Goal: Transaction & Acquisition: Purchase product/service

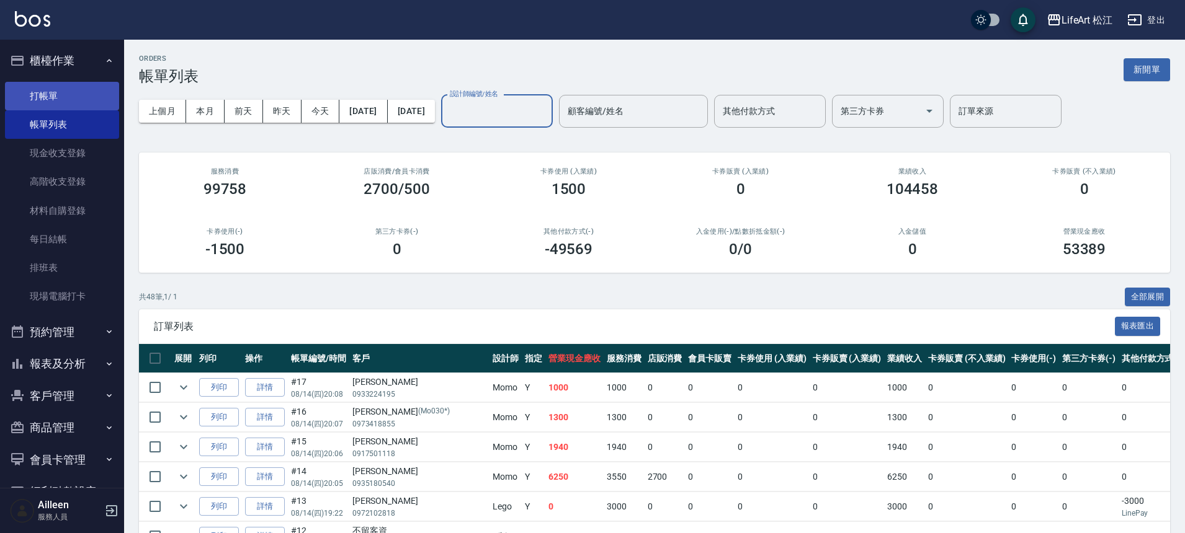
click at [92, 96] on link "打帳單" at bounding box center [62, 96] width 114 height 29
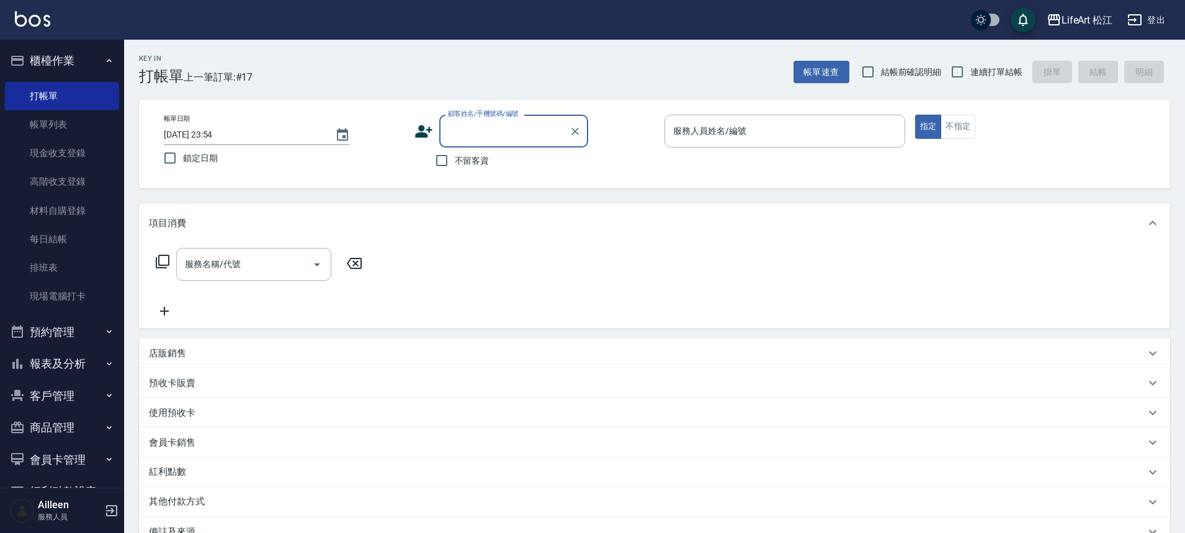
click at [734, 136] on div "服務人員姓名/編號 服務人員姓名/編號" at bounding box center [784, 131] width 241 height 33
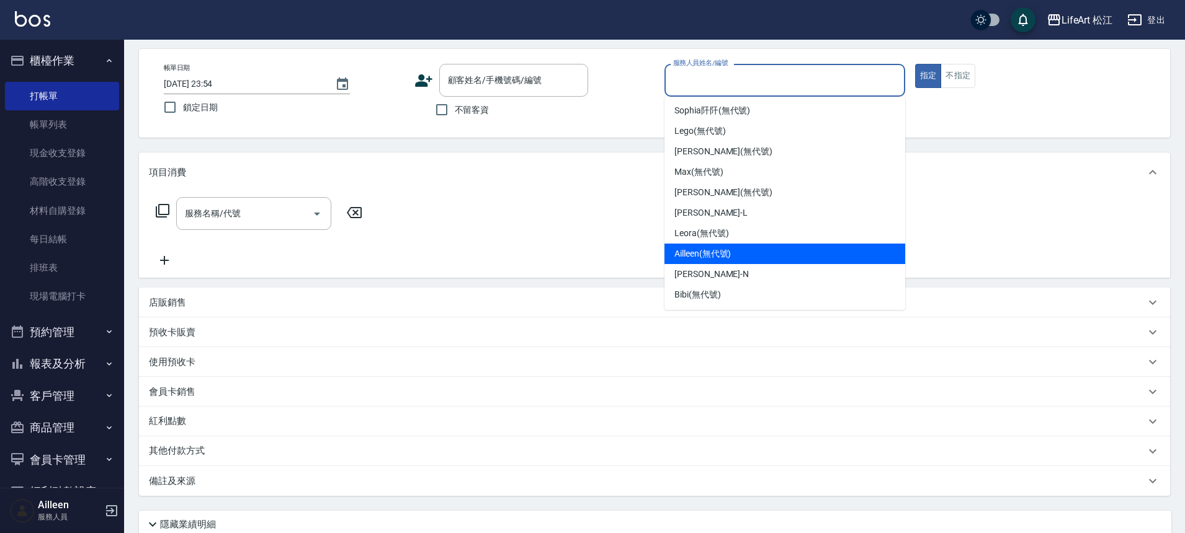
scroll to position [123, 0]
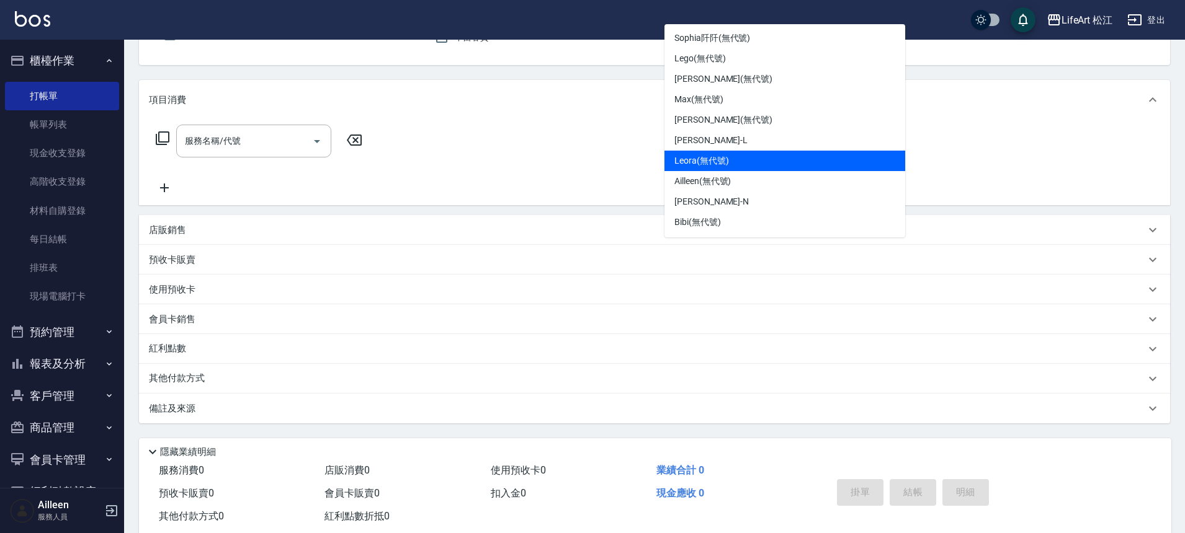
click at [734, 155] on div "Leora (無代號)" at bounding box center [784, 161] width 241 height 20
type input "Leora(無代號)"
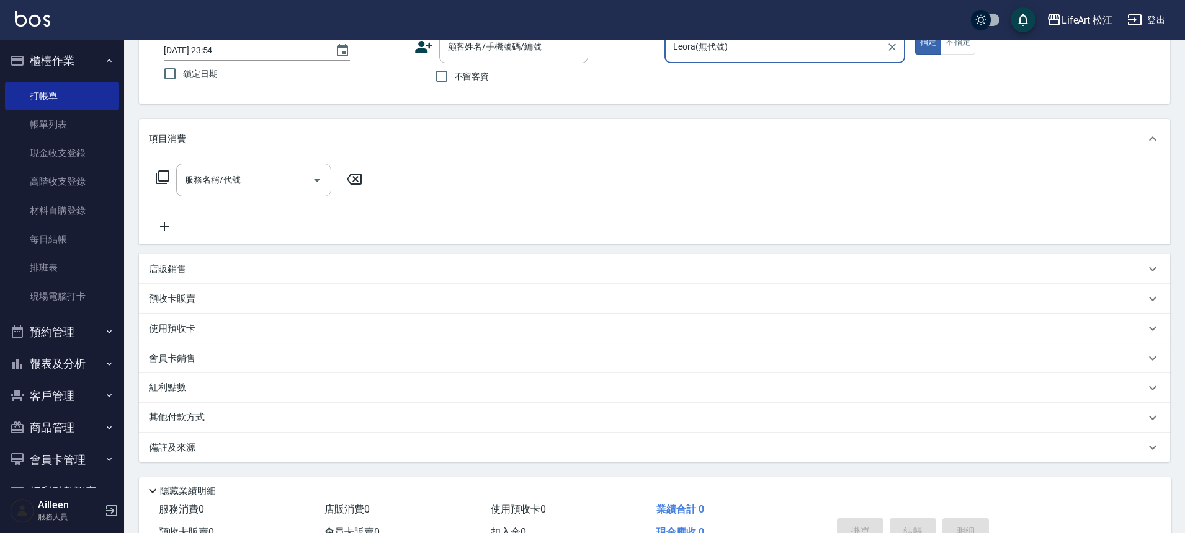
scroll to position [0, 0]
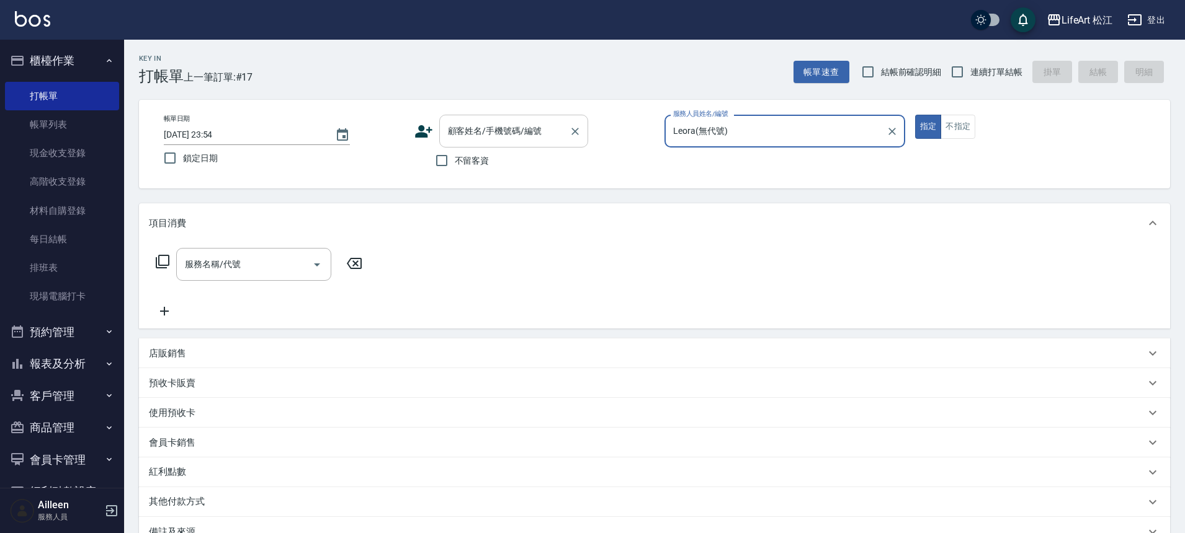
click at [473, 135] on div "顧客姓名/手機號碼/編號 顧客姓名/手機號碼/編號" at bounding box center [513, 131] width 149 height 33
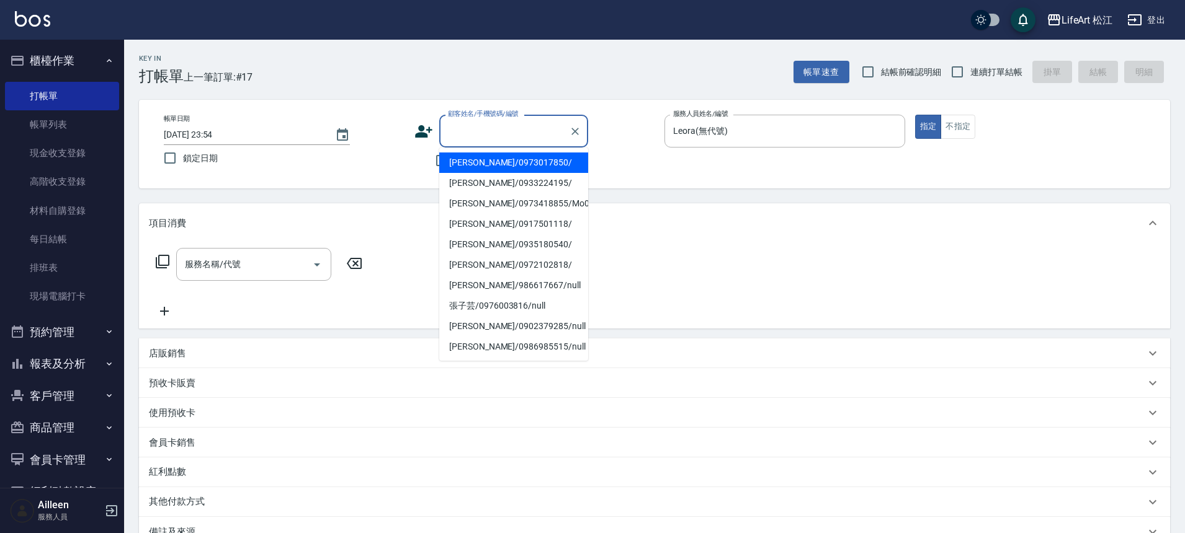
click at [641, 147] on div "顧客姓名/手機號碼/編號 顧客姓名/手機號碼/編號" at bounding box center [534, 131] width 241 height 33
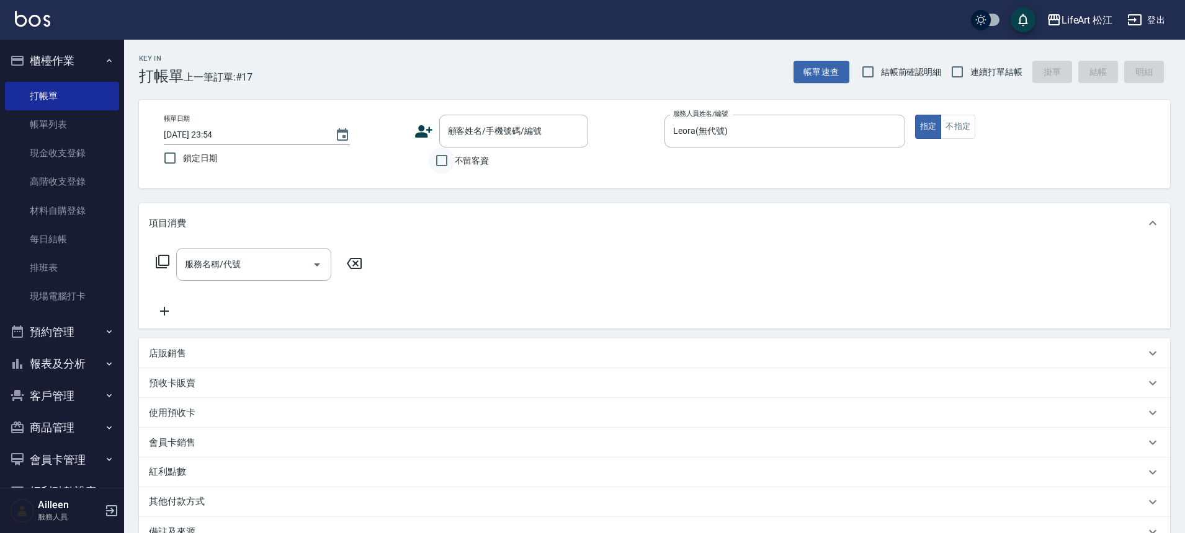
click at [445, 160] on input "不留客資" at bounding box center [442, 161] width 26 height 26
checkbox input "true"
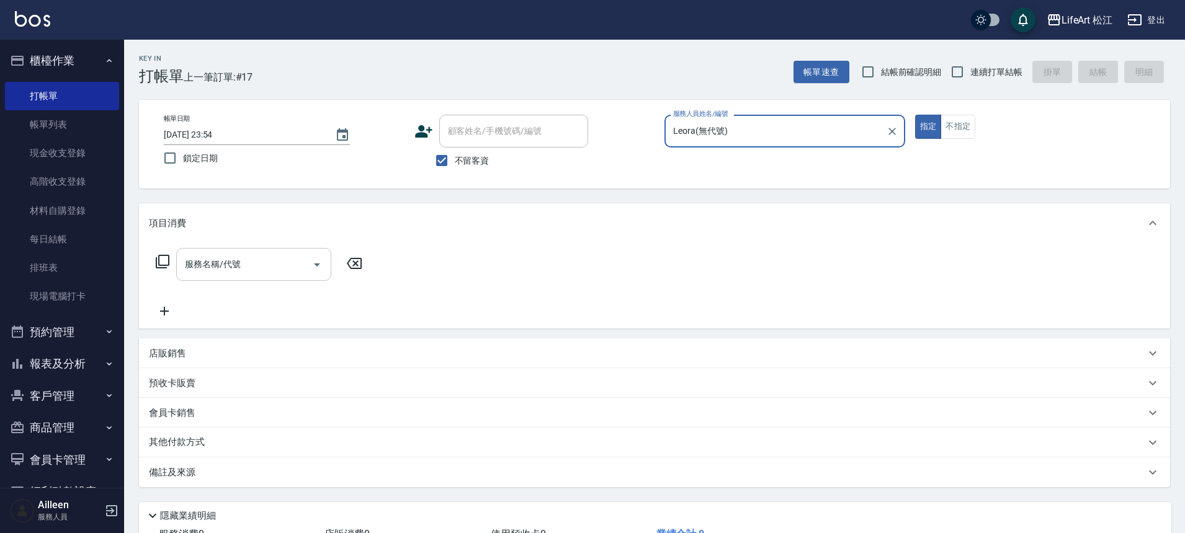
click at [252, 267] on input "服務名稱/代號" at bounding box center [244, 265] width 125 height 22
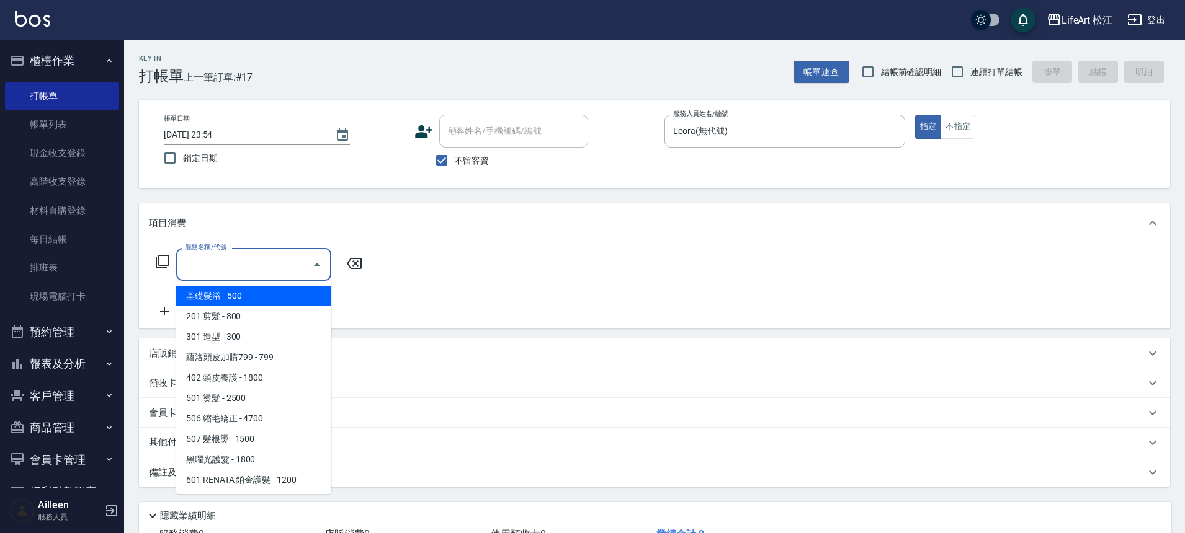
type input "q"
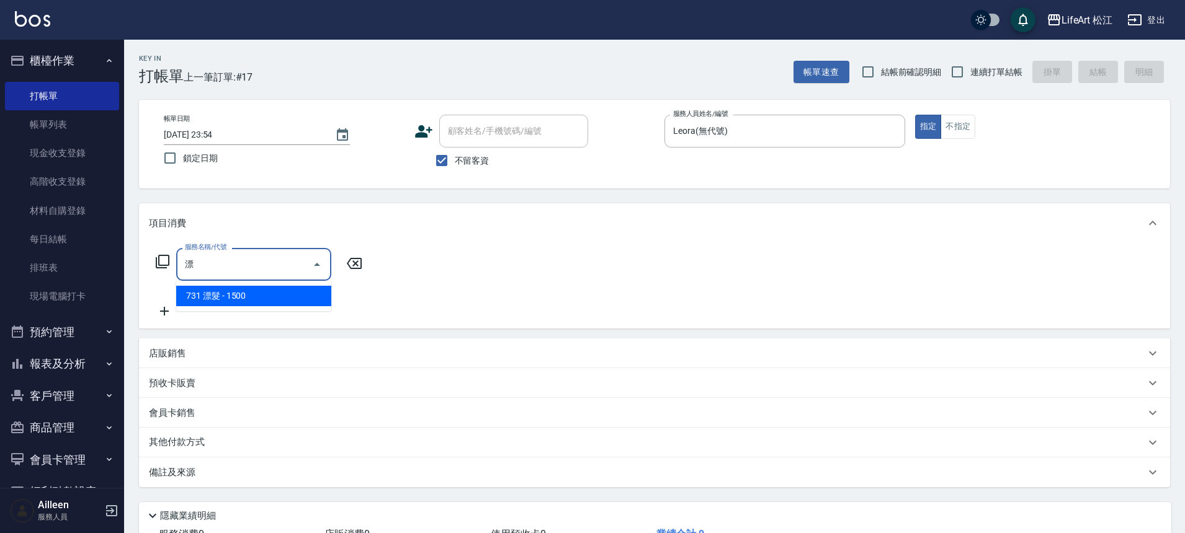
click at [239, 301] on span "731 漂髮 - 1500" at bounding box center [253, 296] width 155 height 20
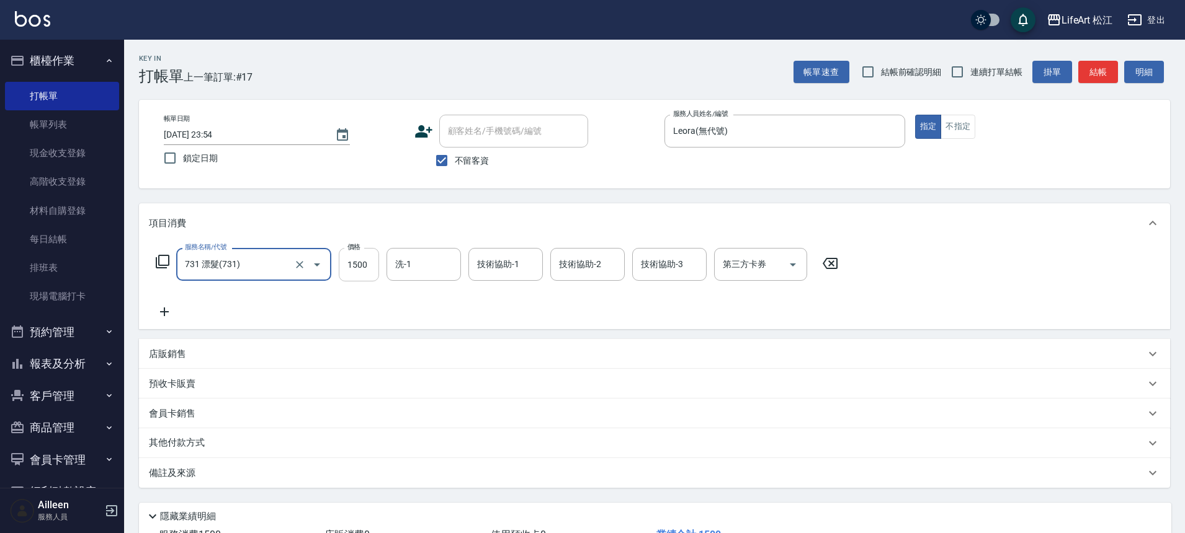
type input "731 漂髮(731)"
click at [372, 266] on input "1500" at bounding box center [359, 264] width 40 height 33
type input "2000"
click at [182, 473] on p "備註及來源" at bounding box center [172, 473] width 47 height 13
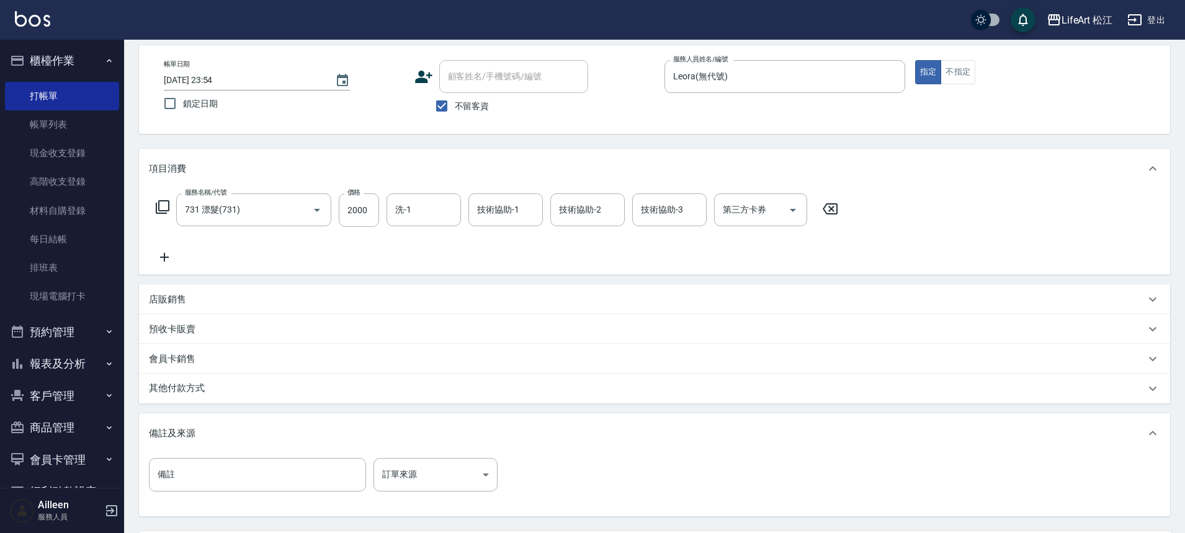
scroll to position [63, 0]
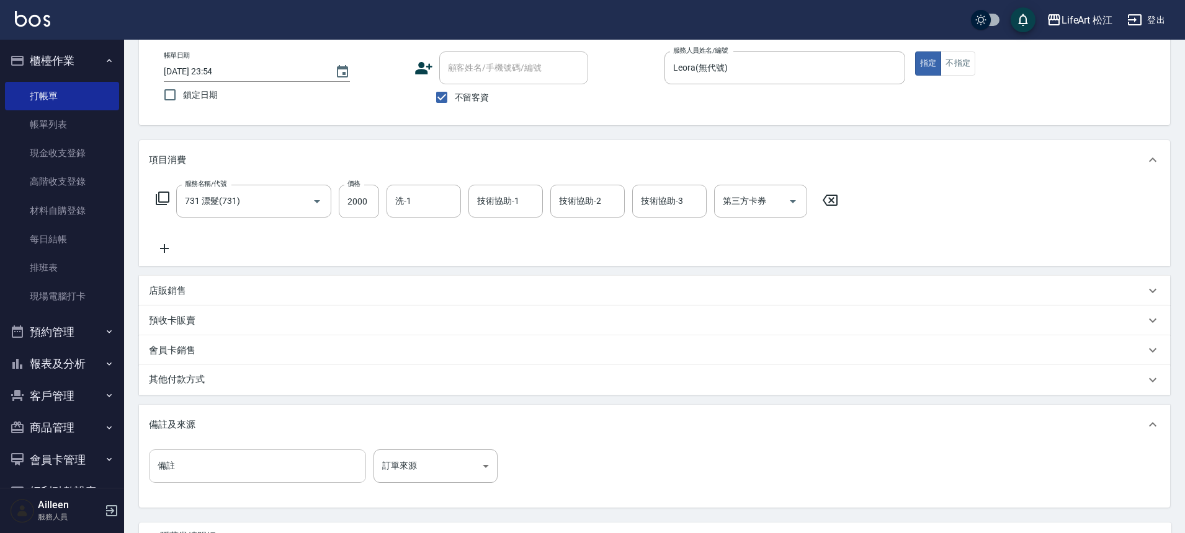
click at [238, 466] on input "備註" at bounding box center [257, 466] width 217 height 33
click at [403, 476] on body "LifeArt 松江 登出 櫃檯作業 打帳單 帳單列表 現金收支登錄 高階收支登錄 材料自購登錄 每日結帳 排班表 現場電腦打卡 預約管理 預約管理 單日預約…" at bounding box center [592, 290] width 1185 height 706
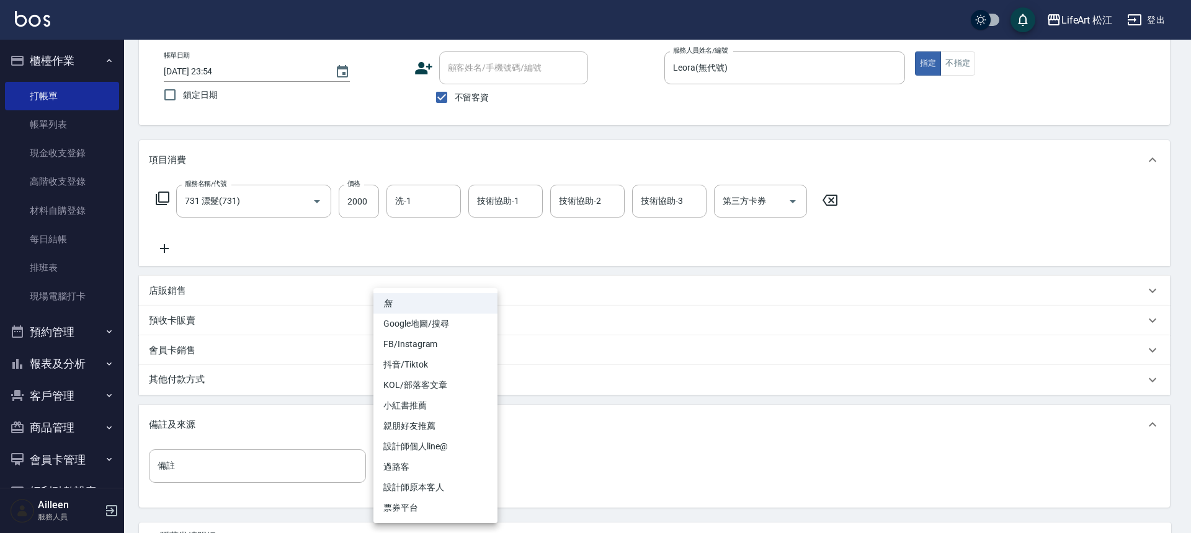
click at [441, 484] on li "設計師原本客人" at bounding box center [435, 488] width 124 height 20
type input "設計師原本客人"
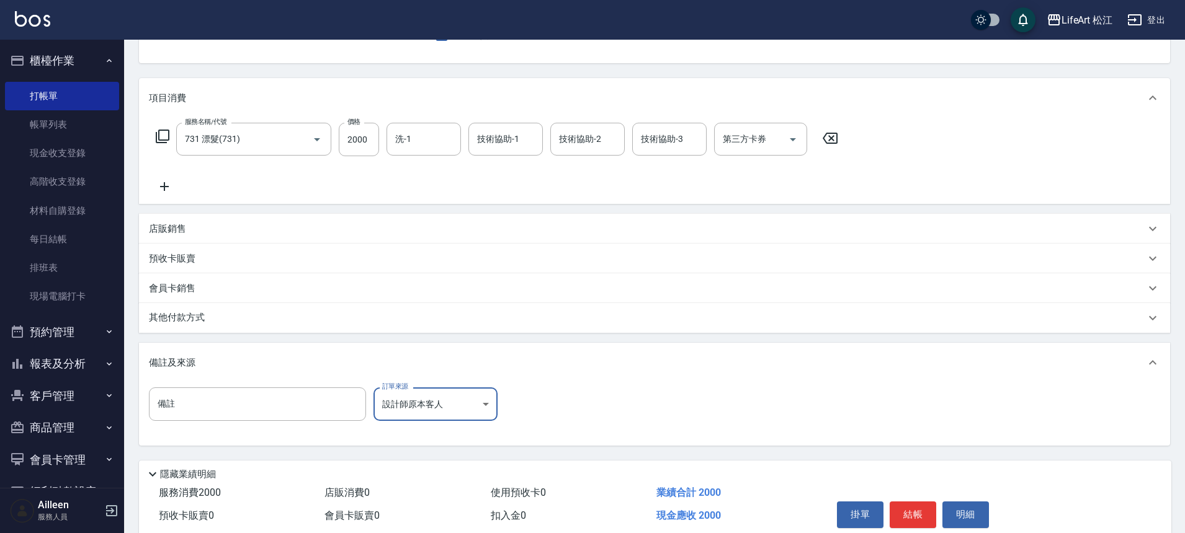
scroll to position [178, 0]
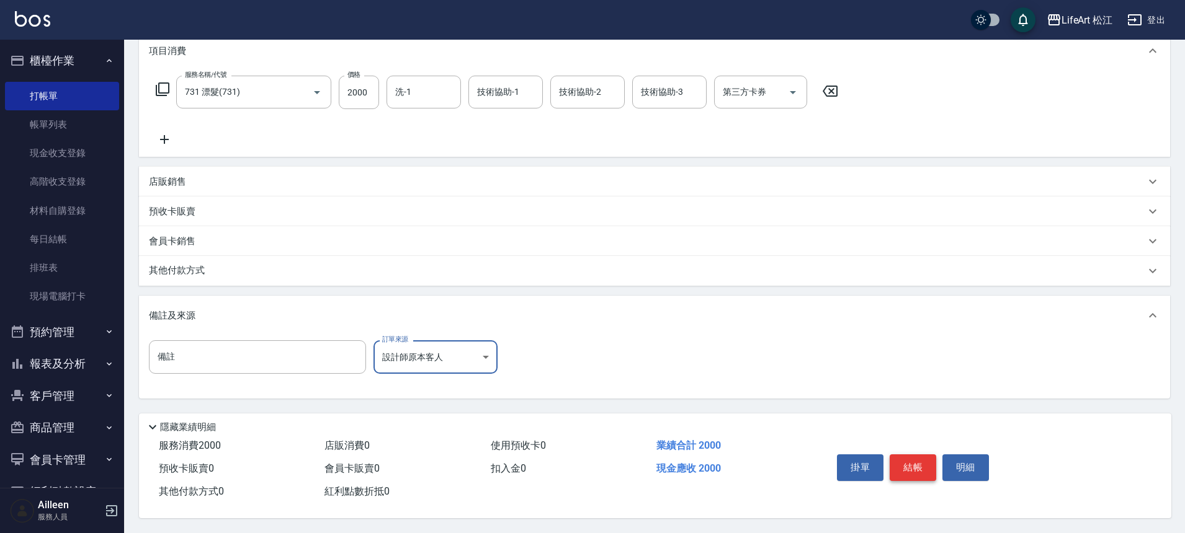
click at [917, 457] on button "結帳" at bounding box center [912, 468] width 47 height 26
